Goal: Task Accomplishment & Management: Manage account settings

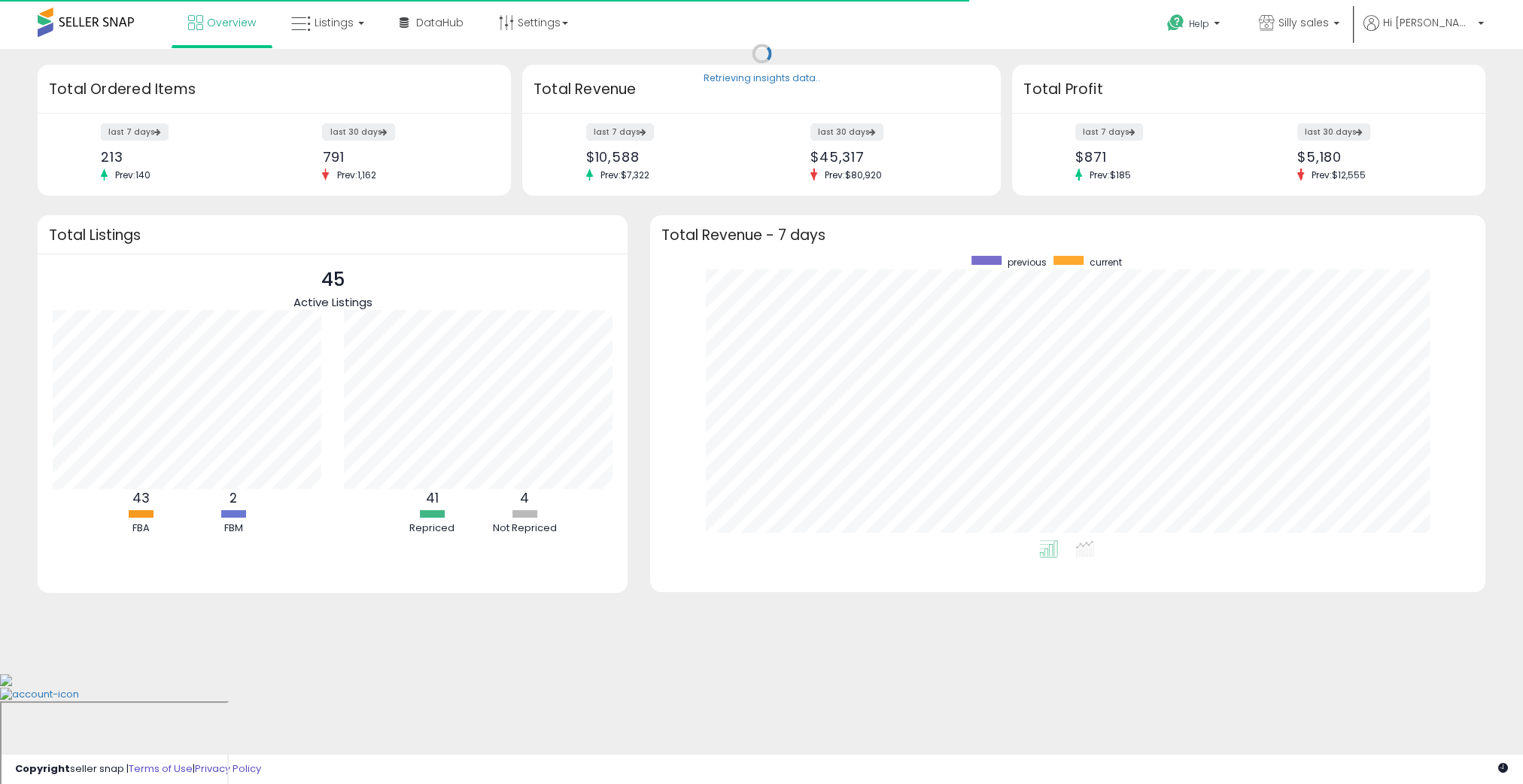
scroll to position [285, 805]
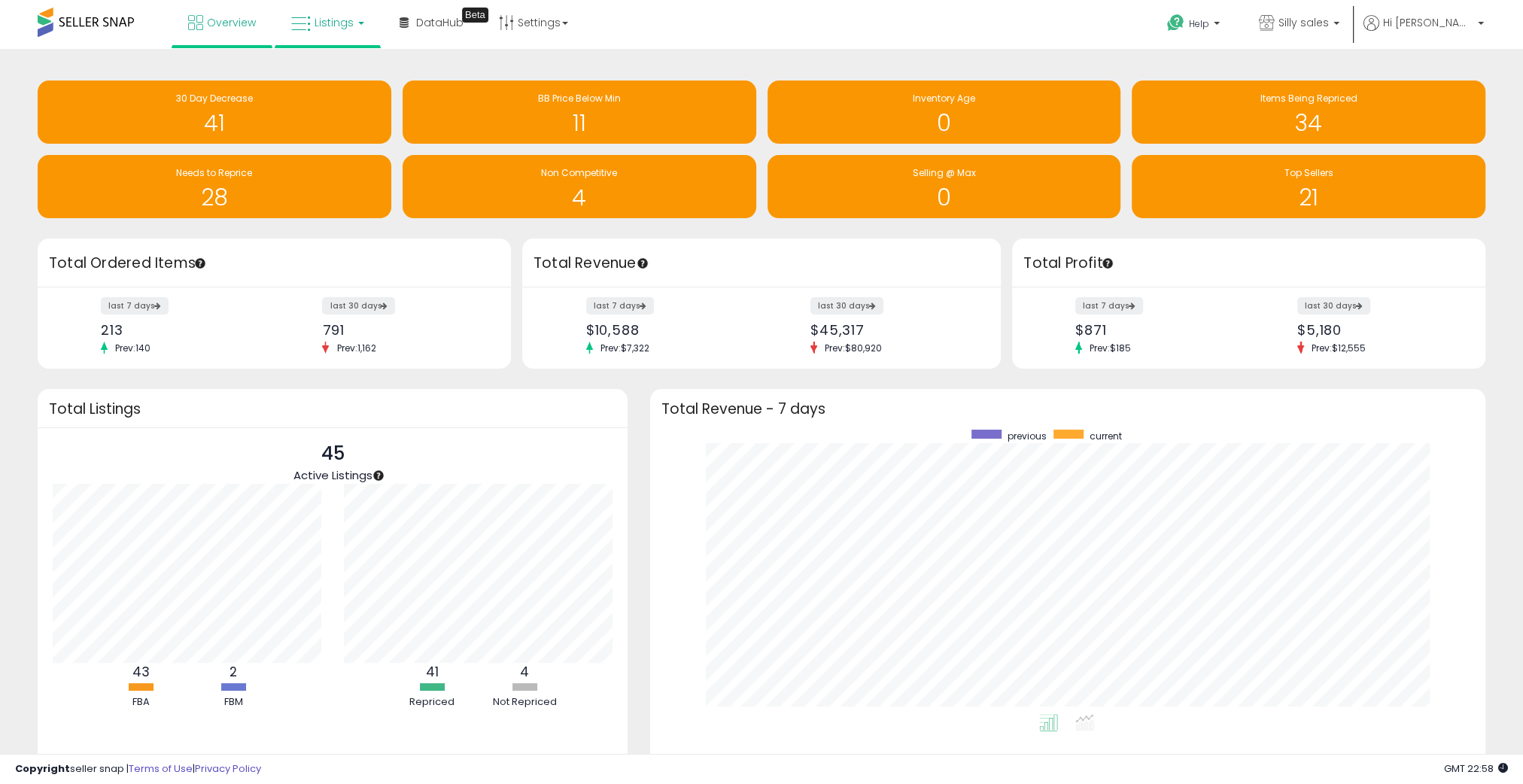
click at [307, 15] on icon at bounding box center [301, 24] width 20 height 20
click at [341, 97] on li at bounding box center [339, 78] width 127 height 53
click at [344, 3] on link "Listings" at bounding box center [327, 23] width 96 height 45
click at [352, 68] on icon at bounding box center [339, 74] width 65 height 20
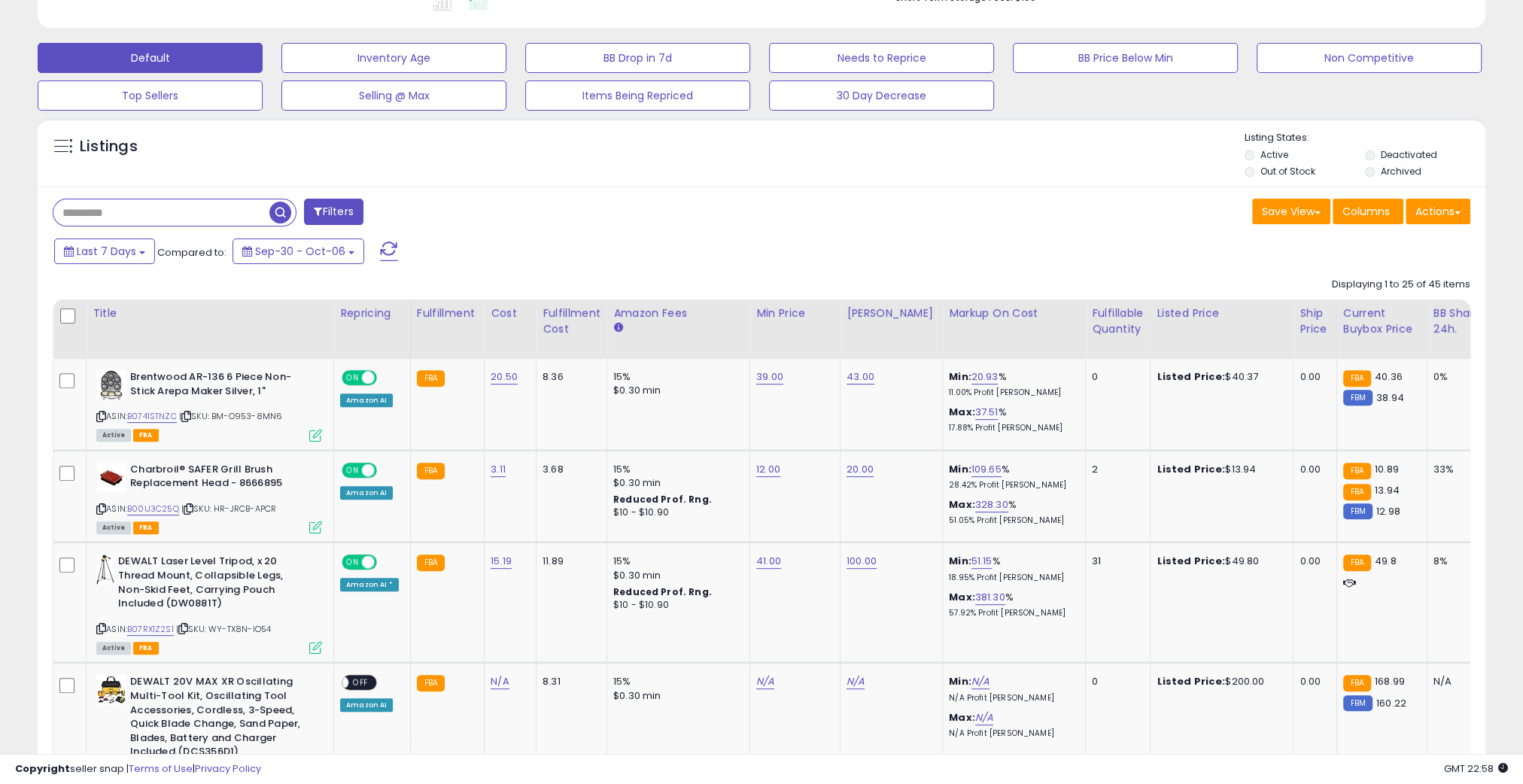
scroll to position [435, 0]
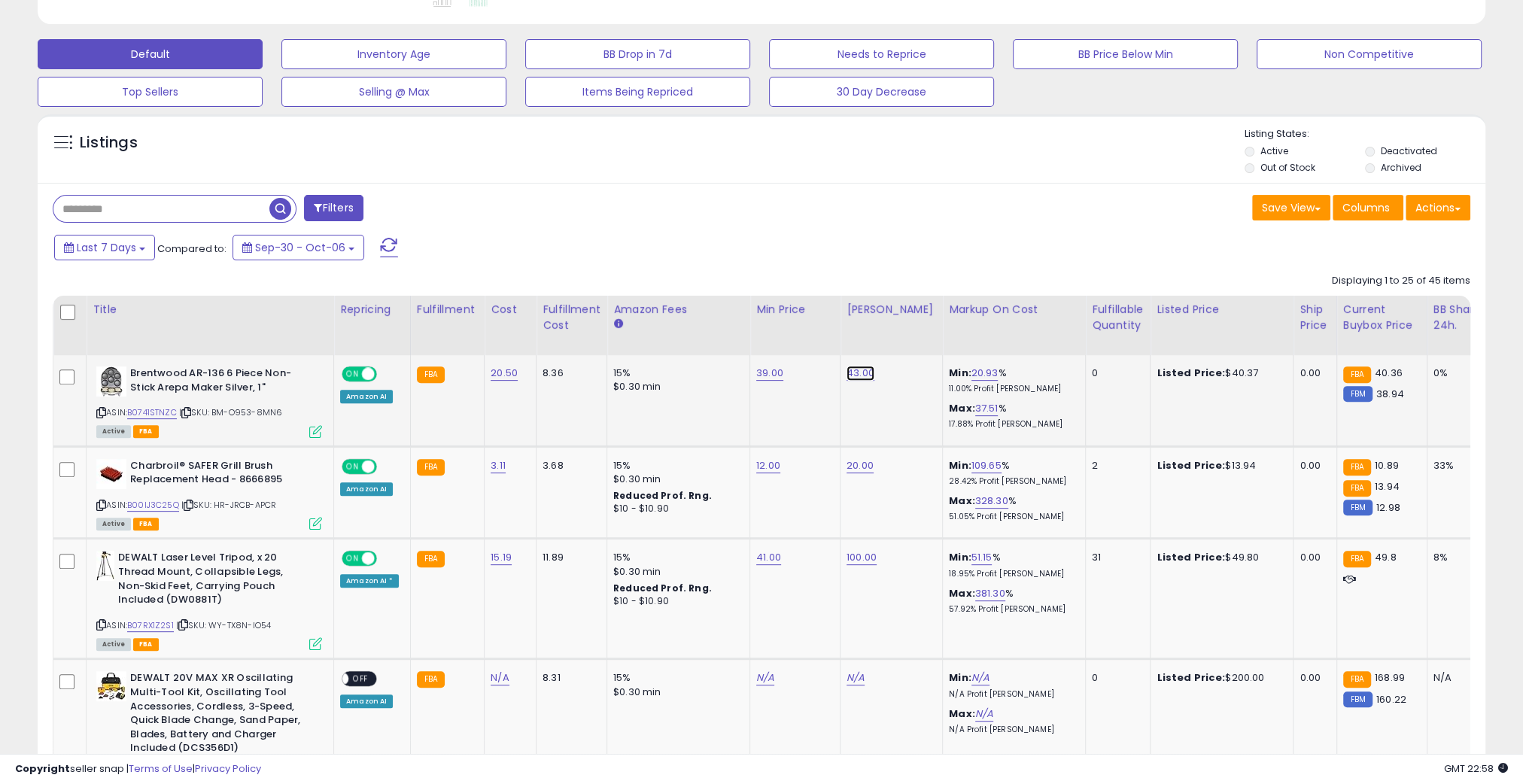
click at [858, 375] on link "43.00" at bounding box center [860, 374] width 27 height 15
type input "*"
type input "**"
click button "submit" at bounding box center [903, 338] width 26 height 23
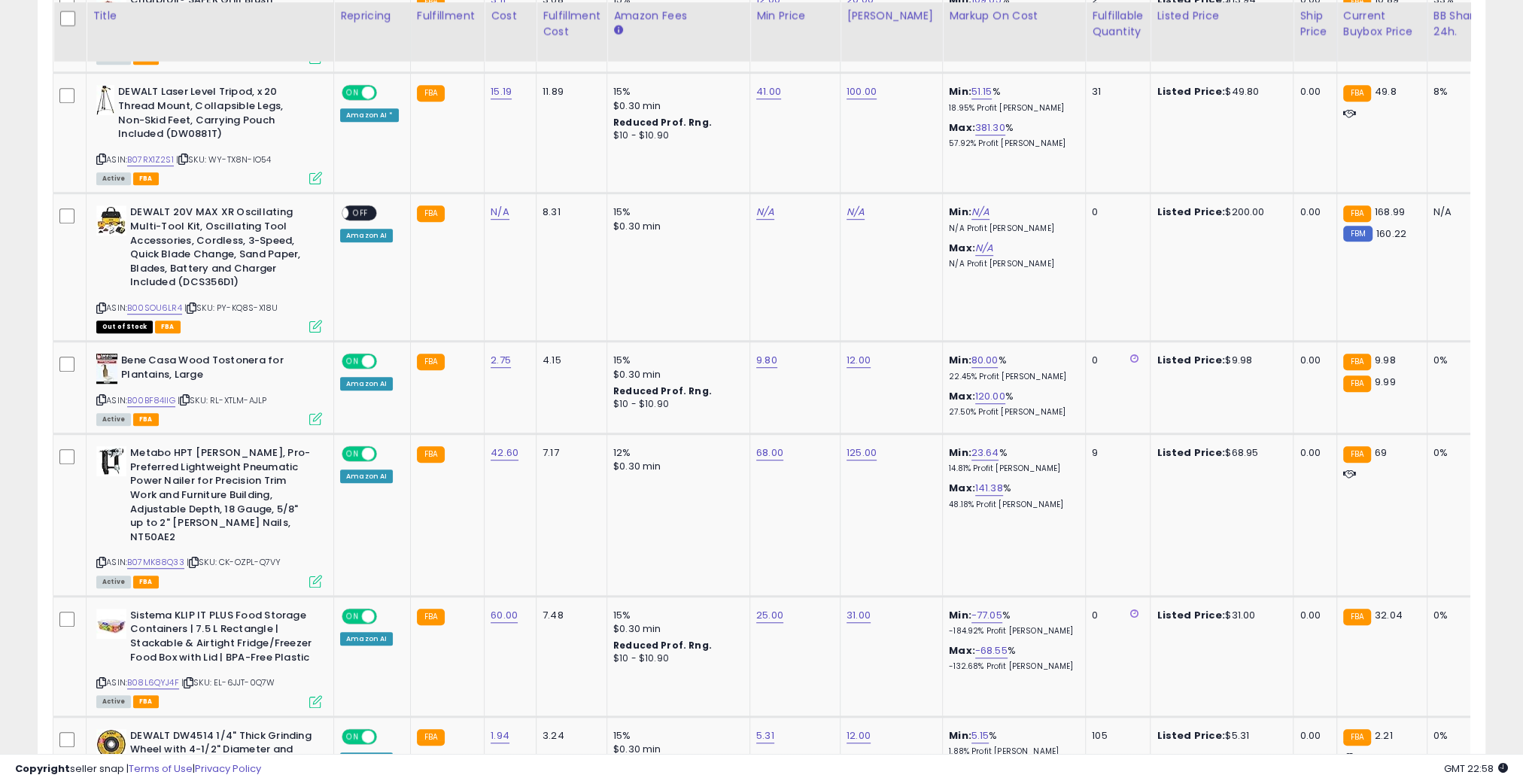
scroll to position [904, 0]
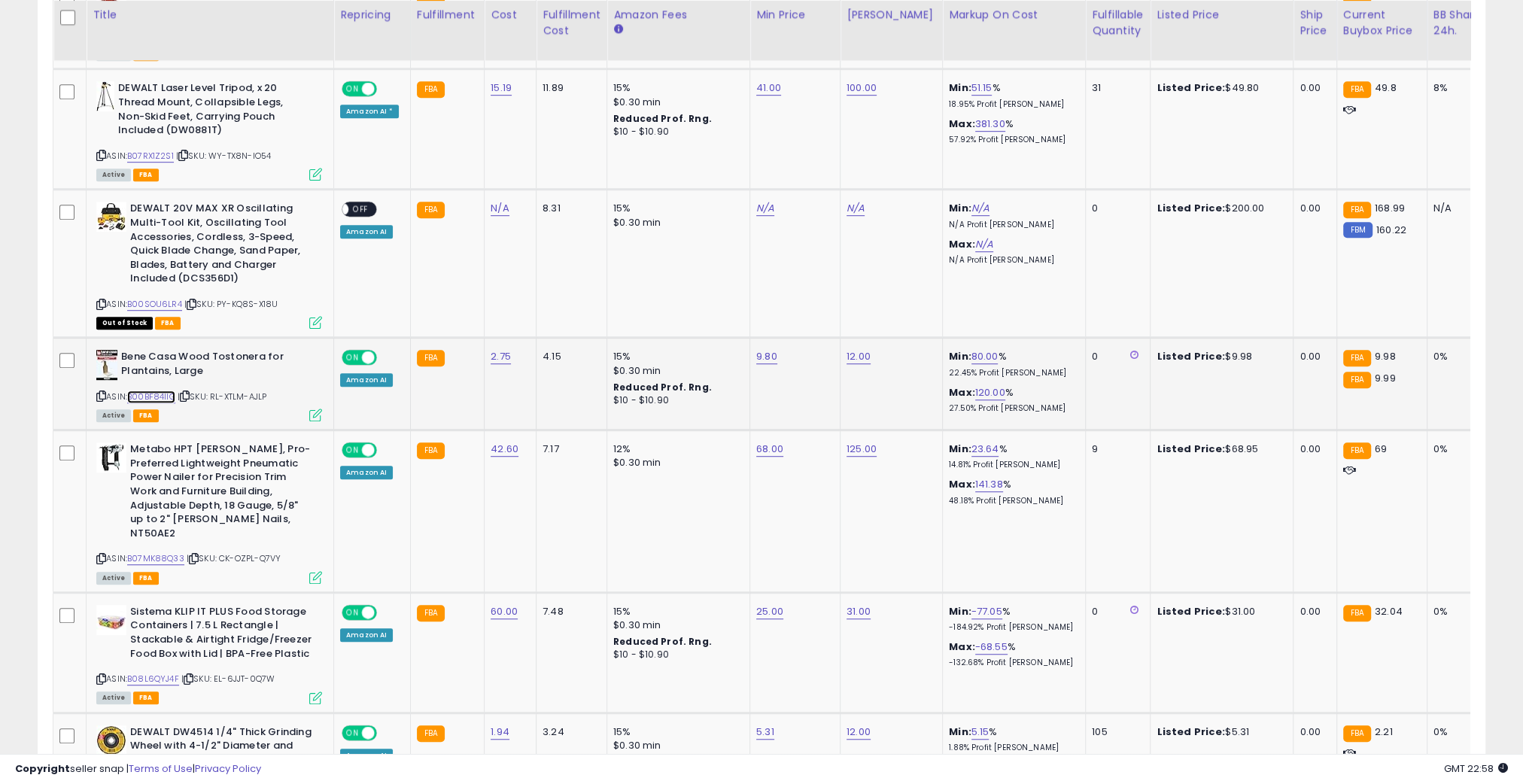
click at [162, 396] on link "B00BF84IIG" at bounding box center [150, 397] width 48 height 13
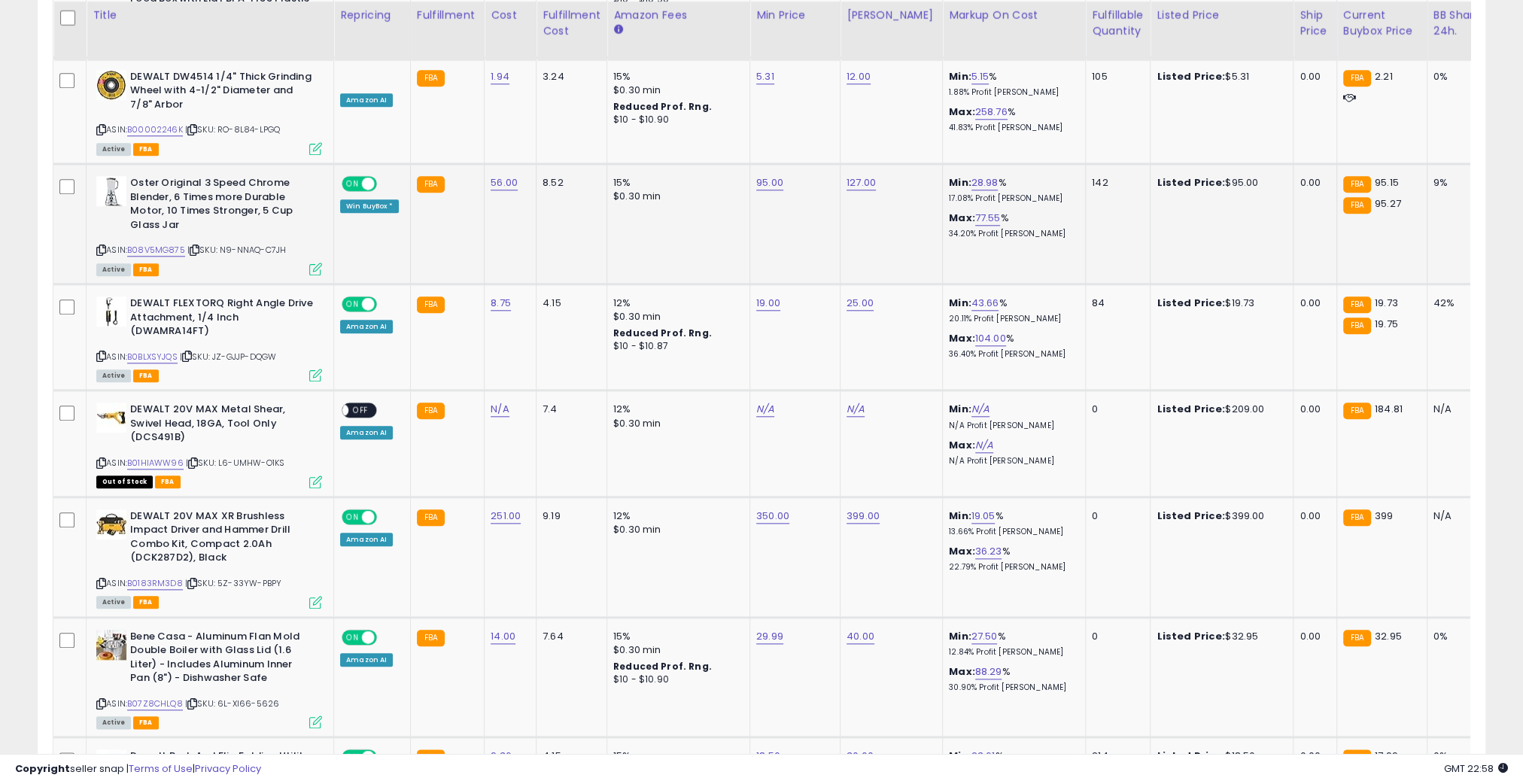
scroll to position [1570, 0]
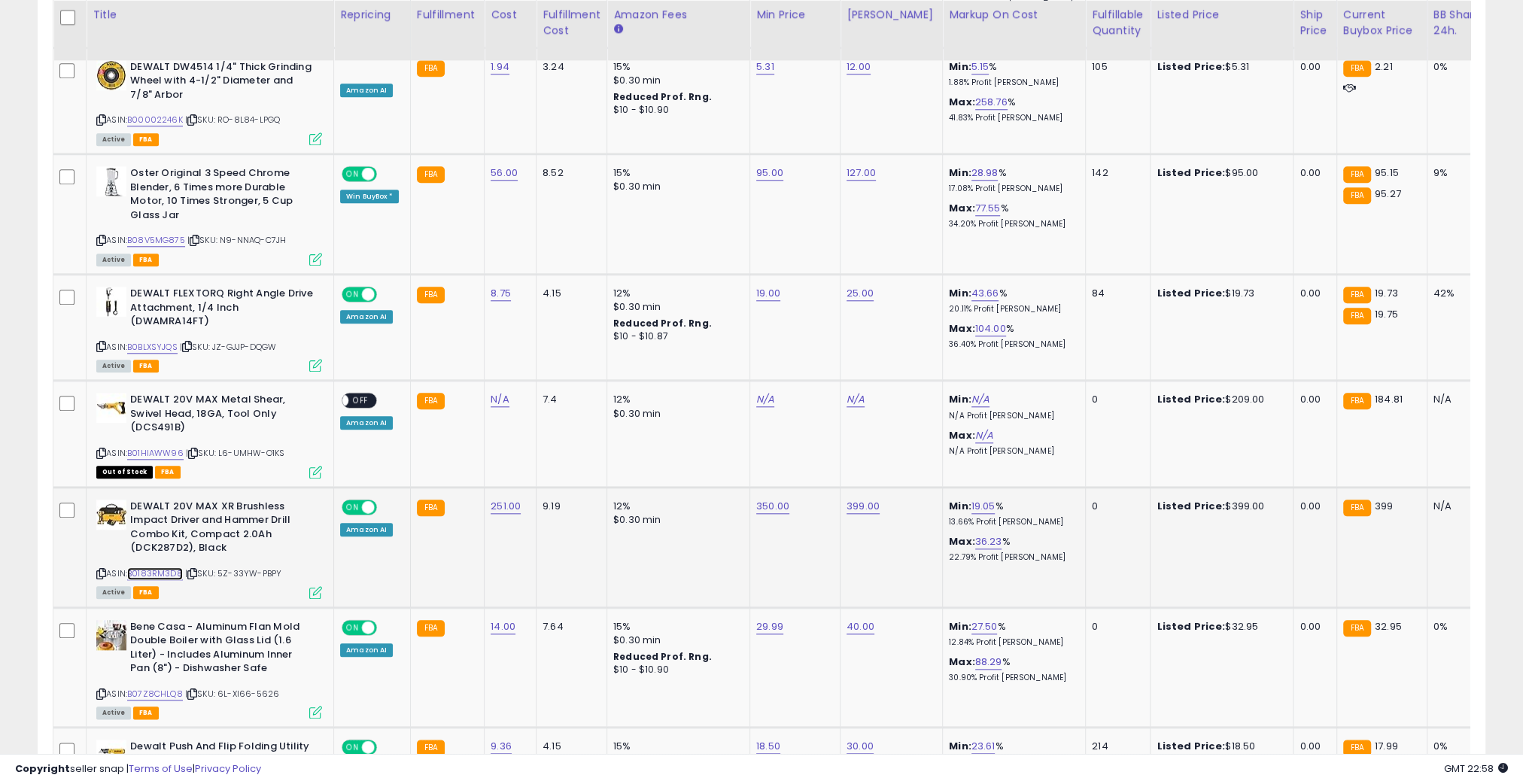
click at [153, 567] on link "B0183RM3D8" at bounding box center [154, 574] width 56 height 13
click at [143, 688] on link "B07Z8CHLQ8" at bounding box center [154, 694] width 56 height 13
